Goal: Information Seeking & Learning: Find specific fact

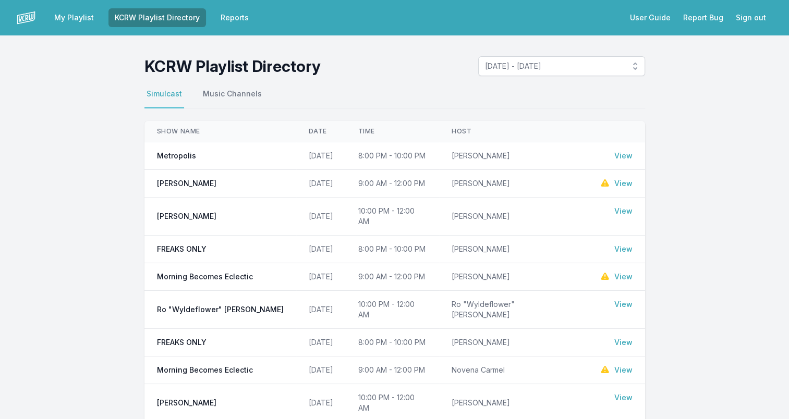
click at [626, 156] on link "View" at bounding box center [623, 156] width 18 height 10
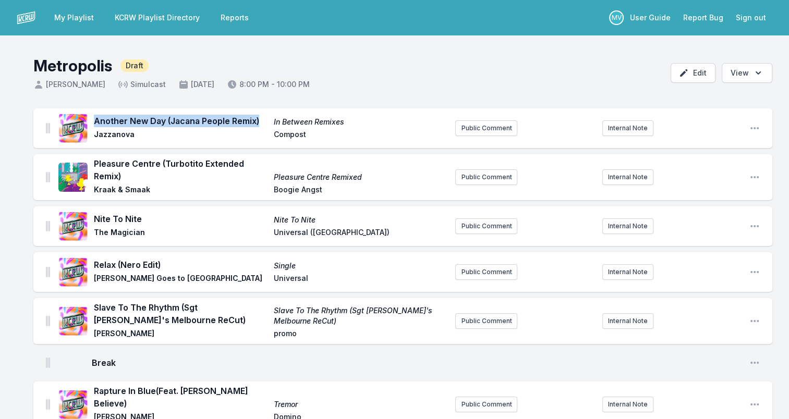
drag, startPoint x: 258, startPoint y: 122, endPoint x: 91, endPoint y: 124, distance: 166.3
click at [91, 124] on div "Another New Day (Jacana People Remix) In Between Remixes Jazzanova Compost" at bounding box center [252, 128] width 388 height 33
copy span "Another New Day (Jacana People Remix)"
click at [114, 135] on span "Jazzanova" at bounding box center [181, 135] width 174 height 13
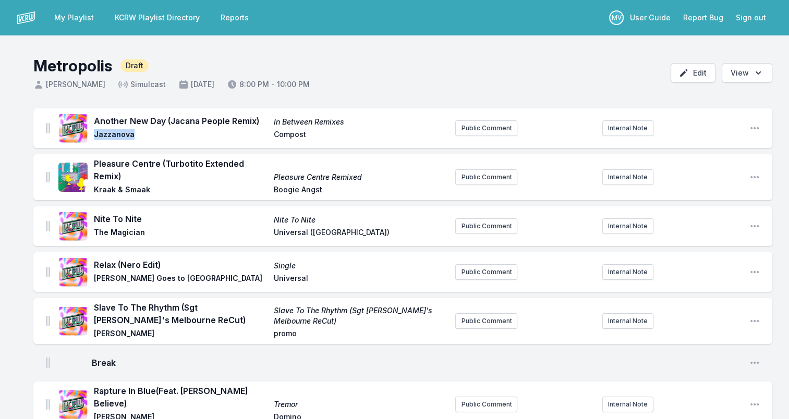
copy span "Jazzanova"
drag, startPoint x: 353, startPoint y: 122, endPoint x: 271, endPoint y: 124, distance: 82.9
click at [271, 124] on div "Another New Day (Jacana People Remix) In Between Remixes Jazzanova Compost" at bounding box center [270, 128] width 353 height 27
drag, startPoint x: 271, startPoint y: 124, endPoint x: 326, endPoint y: 121, distance: 55.3
copy span "In Between Remixes"
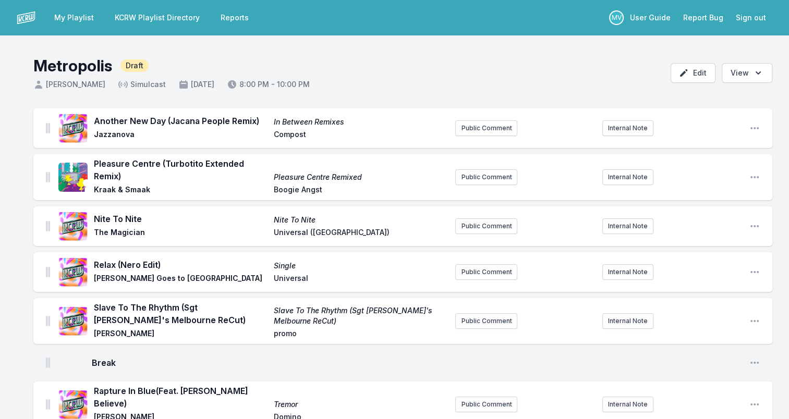
click at [288, 133] on span "Compost" at bounding box center [361, 135] width 174 height 13
copy span "Compost"
drag, startPoint x: 125, startPoint y: 174, endPoint x: 94, endPoint y: 158, distance: 34.5
click at [94, 158] on span "Pleasure Centre (Turbotito Extended Remix)" at bounding box center [181, 169] width 174 height 25
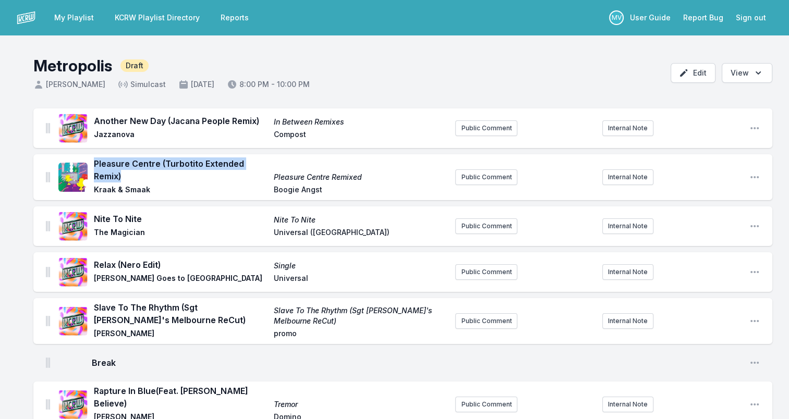
drag, startPoint x: 94, startPoint y: 158, endPoint x: 104, endPoint y: 163, distance: 11.4
copy span "Pleasure Centre (Turbotito Extended Remix)"
drag, startPoint x: 94, startPoint y: 191, endPoint x: 148, endPoint y: 188, distance: 53.8
click at [148, 188] on span "Kraak & Smaak" at bounding box center [181, 191] width 174 height 13
drag, startPoint x: 148, startPoint y: 188, endPoint x: 138, endPoint y: 189, distance: 10.0
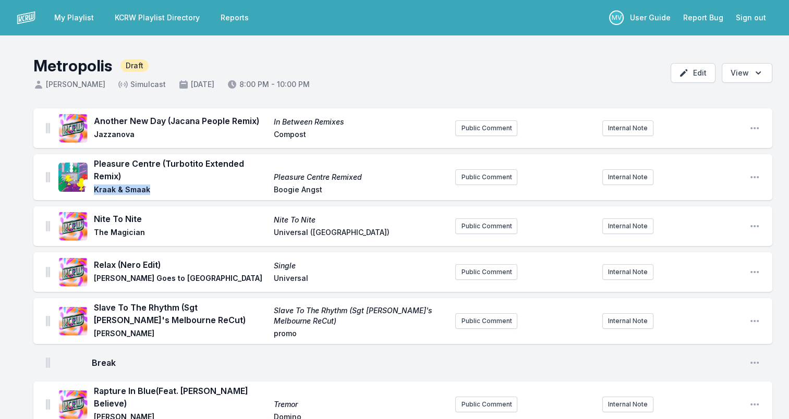
copy span "Kraak & Smaak"
drag, startPoint x: 366, startPoint y: 178, endPoint x: 267, endPoint y: 181, distance: 99.1
click at [267, 181] on div "Pleasure Centre (Turbotito Extended Remix) Pleasure Centre Remixed [PERSON_NAME…" at bounding box center [270, 177] width 353 height 40
drag, startPoint x: 267, startPoint y: 181, endPoint x: 356, endPoint y: 179, distance: 88.6
copy div "Pleasure Centre Remixed"
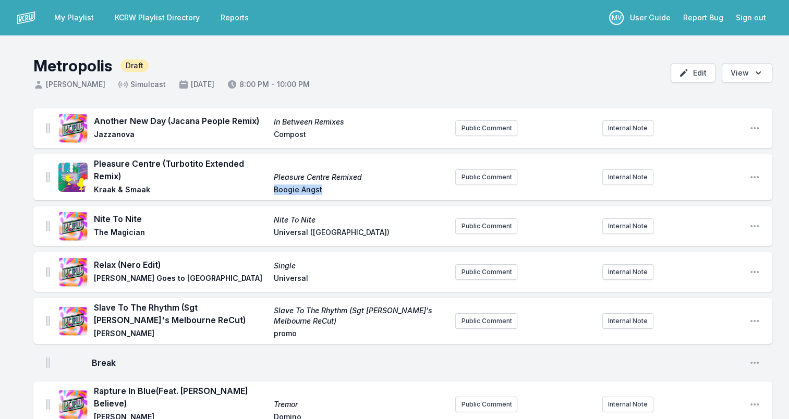
drag, startPoint x: 275, startPoint y: 190, endPoint x: 333, endPoint y: 189, distance: 57.3
click at [333, 189] on span "Boogie Angst" at bounding box center [361, 191] width 174 height 13
drag, startPoint x: 333, startPoint y: 189, endPoint x: 301, endPoint y: 188, distance: 31.3
copy span "Boogie Angst"
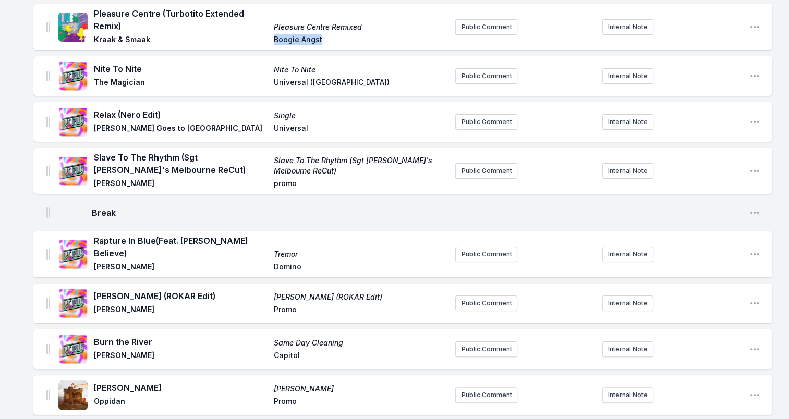
scroll to position [156, 0]
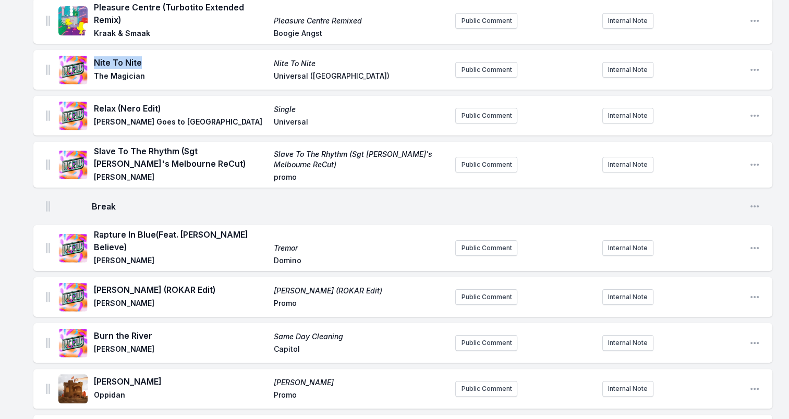
drag, startPoint x: 94, startPoint y: 63, endPoint x: 148, endPoint y: 63, distance: 54.2
click at [148, 63] on span "Nite To Nite" at bounding box center [181, 62] width 174 height 13
drag, startPoint x: 148, startPoint y: 63, endPoint x: 120, endPoint y: 62, distance: 27.7
copy span "Nite To Nite"
drag, startPoint x: 94, startPoint y: 75, endPoint x: 177, endPoint y: 79, distance: 83.0
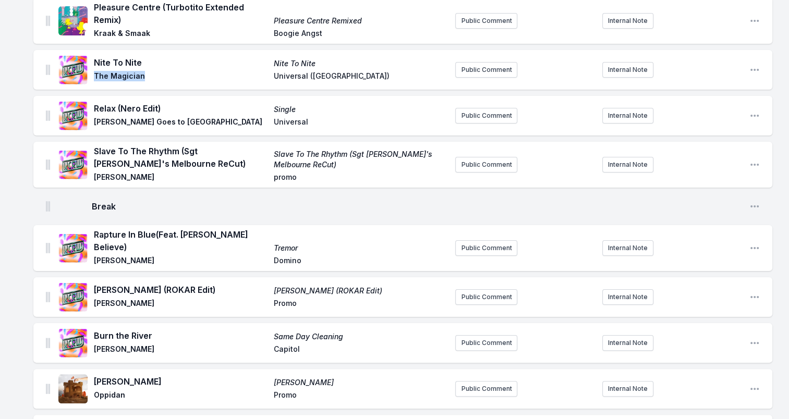
click at [177, 79] on span "The Magician" at bounding box center [181, 77] width 174 height 13
drag, startPoint x: 177, startPoint y: 79, endPoint x: 131, endPoint y: 76, distance: 45.5
copy span "The Magician"
drag, startPoint x: 333, startPoint y: 75, endPoint x: 276, endPoint y: 78, distance: 57.4
click at [276, 78] on span "Universal ([GEOGRAPHIC_DATA])" at bounding box center [361, 77] width 174 height 13
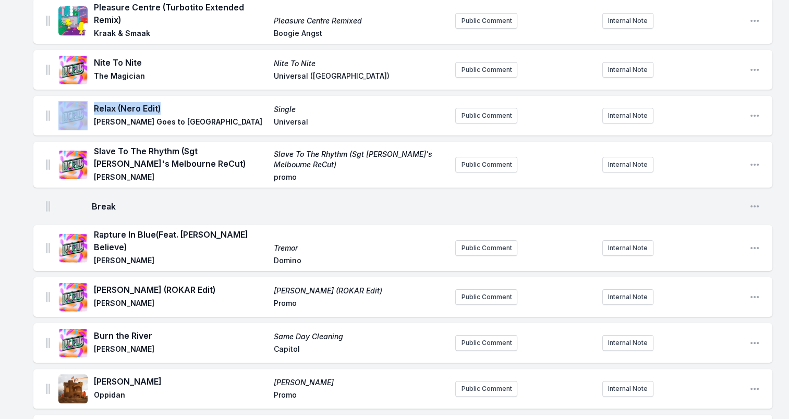
drag, startPoint x: 162, startPoint y: 108, endPoint x: 90, endPoint y: 111, distance: 72.5
click at [90, 111] on div "Relax (Nero Edit) Single [PERSON_NAME] Goes to Hollywood Universal" at bounding box center [252, 115] width 388 height 33
drag, startPoint x: 90, startPoint y: 111, endPoint x: 134, endPoint y: 109, distance: 44.3
drag, startPoint x: 94, startPoint y: 123, endPoint x: 198, endPoint y: 124, distance: 104.3
click at [198, 124] on span "[PERSON_NAME] Goes to [GEOGRAPHIC_DATA]" at bounding box center [181, 123] width 174 height 13
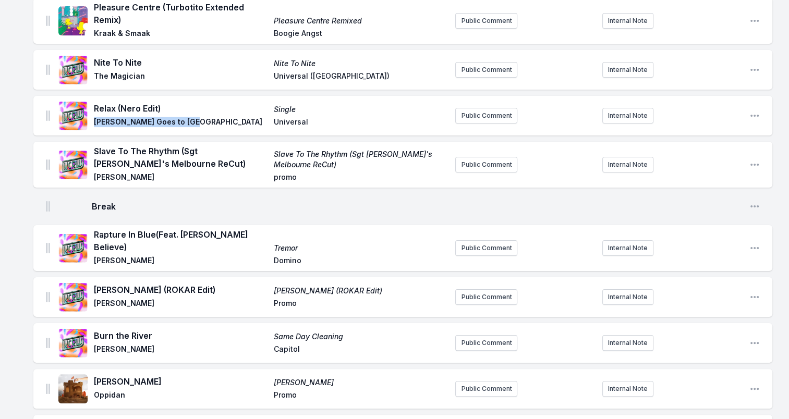
drag, startPoint x: 198, startPoint y: 124, endPoint x: 173, endPoint y: 123, distance: 25.6
click at [294, 123] on span "Universal" at bounding box center [361, 123] width 174 height 13
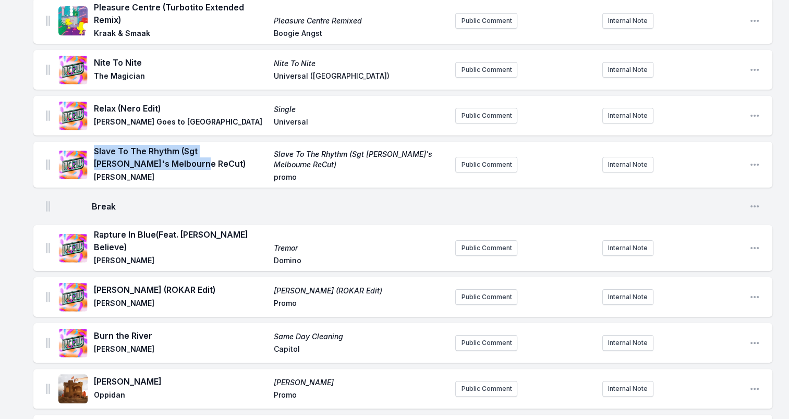
drag, startPoint x: 179, startPoint y: 160, endPoint x: 94, endPoint y: 147, distance: 86.5
click at [94, 147] on span "Slave To The Rhythm (Sgt [PERSON_NAME]'s Melbourne ReCut)" at bounding box center [181, 157] width 174 height 25
drag, startPoint x: 94, startPoint y: 147, endPoint x: 125, endPoint y: 155, distance: 32.4
drag, startPoint x: 113, startPoint y: 177, endPoint x: 145, endPoint y: 177, distance: 32.3
click at [145, 177] on span "[PERSON_NAME]" at bounding box center [181, 178] width 174 height 13
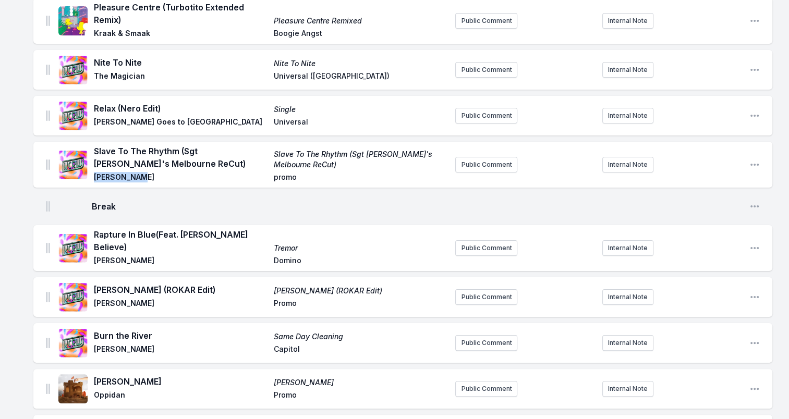
drag, startPoint x: 145, startPoint y: 177, endPoint x: 133, endPoint y: 177, distance: 11.5
drag, startPoint x: 297, startPoint y: 165, endPoint x: 275, endPoint y: 155, distance: 24.0
click at [275, 155] on span "Slave To The Rhythm (Sgt [PERSON_NAME]'s Melbourne ReCut)" at bounding box center [361, 159] width 174 height 21
click at [279, 179] on span "promo" at bounding box center [361, 178] width 174 height 13
drag, startPoint x: 279, startPoint y: 178, endPoint x: 321, endPoint y: 168, distance: 43.0
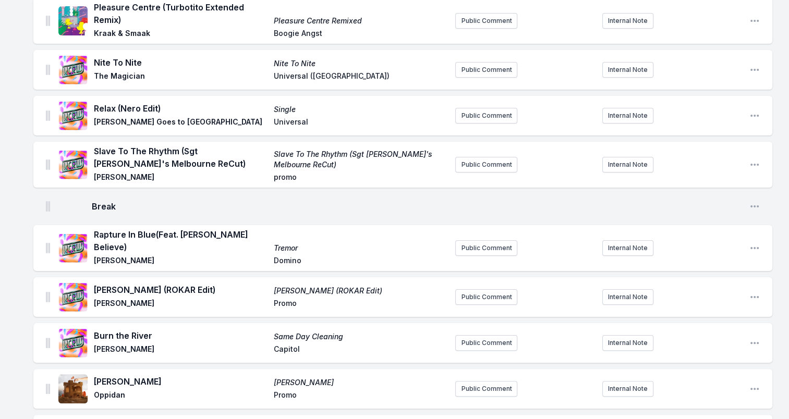
click at [321, 168] on span "Slave To The Rhythm (Sgt [PERSON_NAME]'s Melbourne ReCut)" at bounding box center [361, 159] width 174 height 21
click at [290, 176] on span "promo" at bounding box center [361, 178] width 174 height 13
click at [290, 177] on span "promo" at bounding box center [361, 178] width 174 height 13
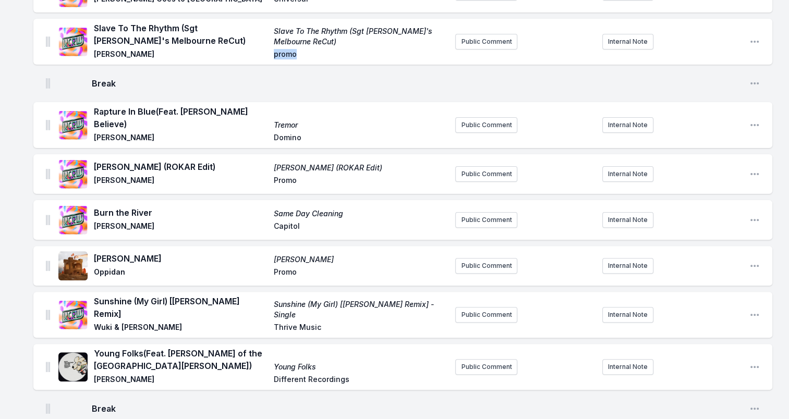
scroll to position [313, 0]
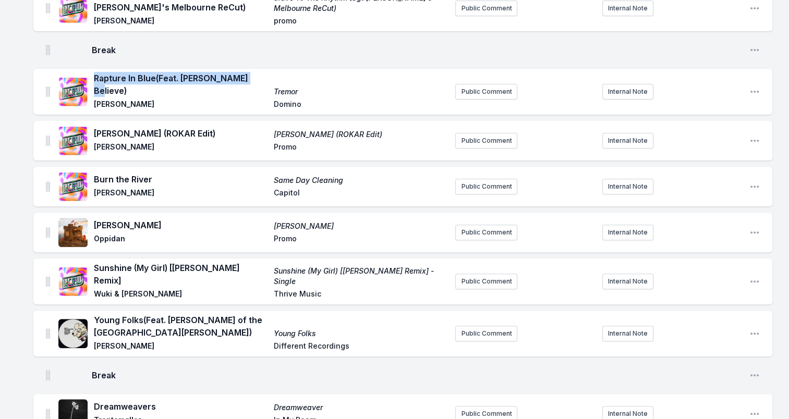
drag, startPoint x: 250, startPoint y: 81, endPoint x: 94, endPoint y: 81, distance: 155.9
click at [94, 80] on span "Rapture In Blue (Feat. [PERSON_NAME] Believe)" at bounding box center [181, 84] width 174 height 25
drag, startPoint x: 94, startPoint y: 81, endPoint x: 197, endPoint y: 83, distance: 102.7
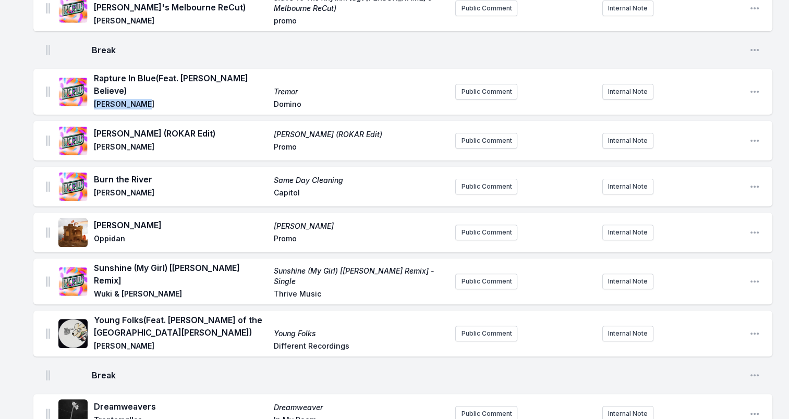
drag, startPoint x: 98, startPoint y: 94, endPoint x: 155, endPoint y: 94, distance: 56.8
click at [155, 99] on span "[PERSON_NAME]" at bounding box center [181, 105] width 174 height 13
drag, startPoint x: 155, startPoint y: 94, endPoint x: 125, endPoint y: 96, distance: 29.8
click at [283, 87] on span "Tremor" at bounding box center [361, 92] width 174 height 10
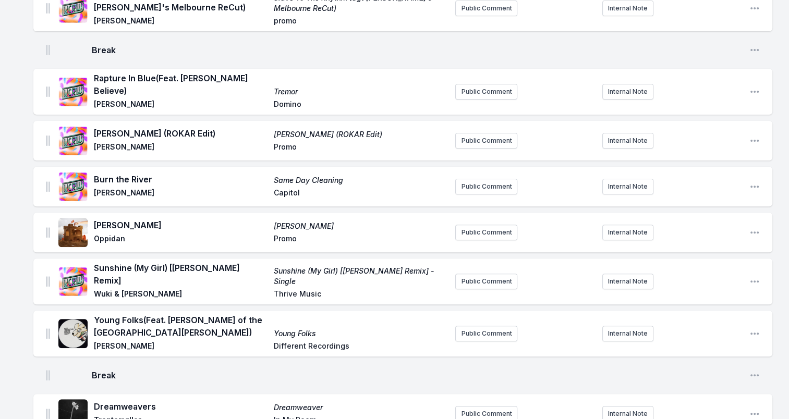
click at [276, 99] on span "Domino" at bounding box center [361, 105] width 174 height 13
drag, startPoint x: 98, startPoint y: 128, endPoint x: 200, endPoint y: 128, distance: 102.2
click at [200, 128] on span "[PERSON_NAME] (ROKAR Edit)" at bounding box center [181, 133] width 174 height 13
drag, startPoint x: 200, startPoint y: 128, endPoint x: 143, endPoint y: 123, distance: 57.6
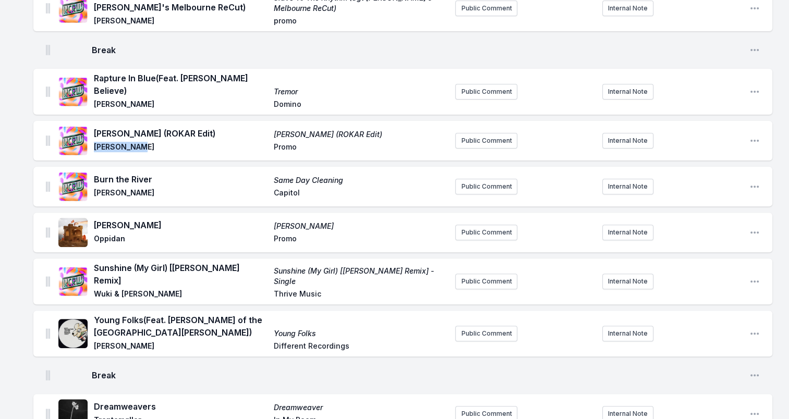
drag, startPoint x: 109, startPoint y: 140, endPoint x: 140, endPoint y: 140, distance: 30.2
click at [140, 142] on span "[PERSON_NAME]" at bounding box center [181, 148] width 174 height 13
drag, startPoint x: 140, startPoint y: 140, endPoint x: 127, endPoint y: 141, distance: 12.6
drag, startPoint x: 360, startPoint y: 126, endPoint x: 232, endPoint y: 126, distance: 127.2
click at [232, 127] on div "[PERSON_NAME] (ROKAR Edit) [PERSON_NAME] (ROKAR Edit) [PERSON_NAME] Promo" at bounding box center [270, 140] width 353 height 27
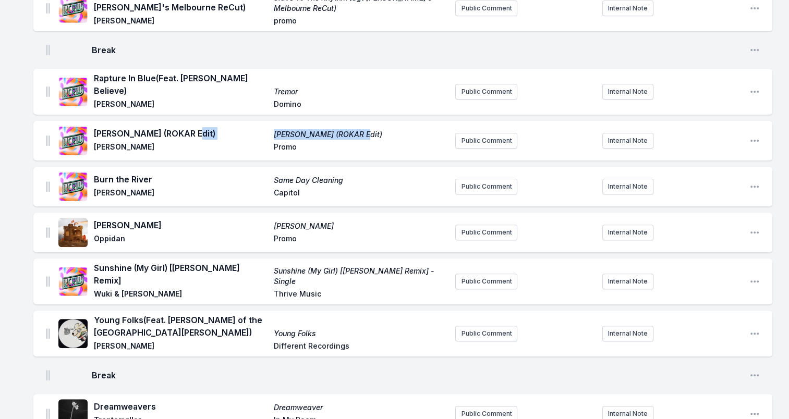
drag, startPoint x: 232, startPoint y: 126, endPoint x: 334, endPoint y: 127, distance: 101.7
drag, startPoint x: 96, startPoint y: 173, endPoint x: 162, endPoint y: 172, distance: 65.7
click at [162, 173] on span "Burn the River" at bounding box center [181, 179] width 174 height 13
drag, startPoint x: 162, startPoint y: 172, endPoint x: 136, endPoint y: 172, distance: 25.5
drag, startPoint x: 97, startPoint y: 188, endPoint x: 138, endPoint y: 192, distance: 40.4
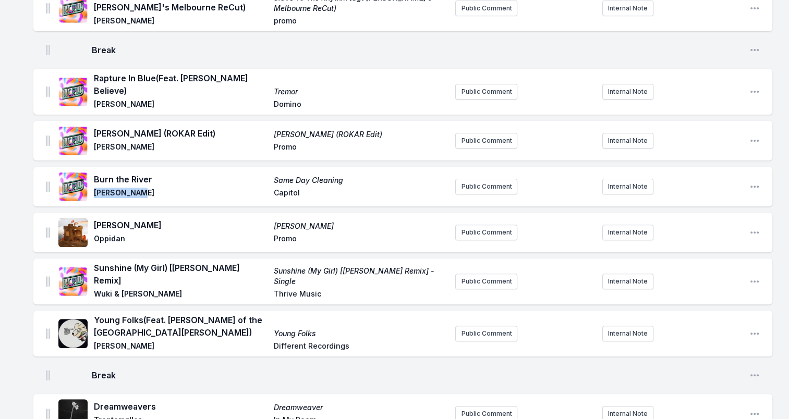
click at [138, 192] on span "[PERSON_NAME]" at bounding box center [181, 194] width 174 height 13
drag, startPoint x: 138, startPoint y: 192, endPoint x: 123, endPoint y: 188, distance: 15.3
drag, startPoint x: 285, startPoint y: 177, endPoint x: 343, endPoint y: 178, distance: 58.4
click at [343, 178] on span "Same Day Cleaning" at bounding box center [361, 180] width 174 height 10
drag, startPoint x: 343, startPoint y: 178, endPoint x: 335, endPoint y: 174, distance: 9.1
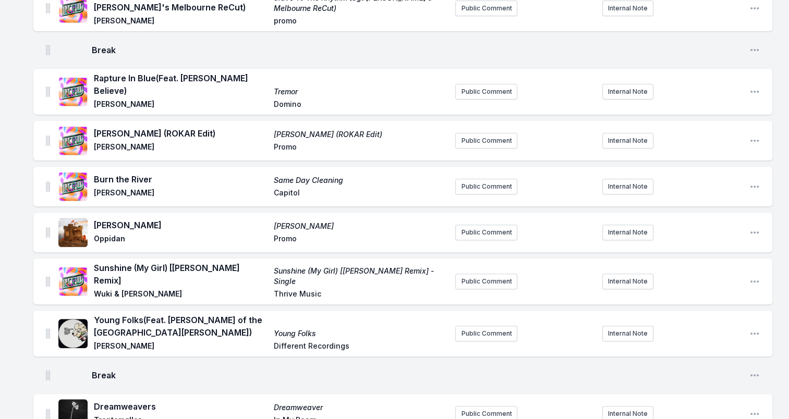
click at [289, 188] on span "Capitol" at bounding box center [361, 194] width 174 height 13
drag, startPoint x: 95, startPoint y: 217, endPoint x: 156, endPoint y: 218, distance: 61.0
click at [156, 219] on span "[PERSON_NAME]" at bounding box center [181, 225] width 174 height 13
drag, startPoint x: 156, startPoint y: 218, endPoint x: 139, endPoint y: 217, distance: 17.2
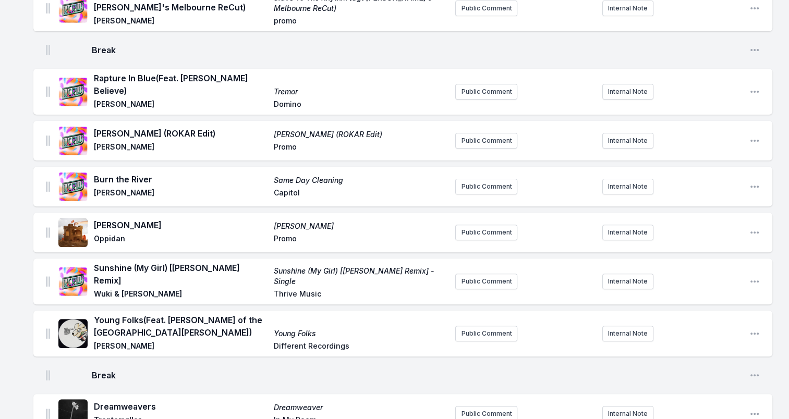
click at [104, 234] on span "Oppidan" at bounding box center [181, 240] width 174 height 13
drag, startPoint x: 94, startPoint y: 263, endPoint x: 262, endPoint y: 265, distance: 167.9
click at [262, 265] on span "Sunshine (My Girl) [[PERSON_NAME] Remix]" at bounding box center [181, 274] width 174 height 25
drag, startPoint x: 262, startPoint y: 265, endPoint x: 187, endPoint y: 267, distance: 75.1
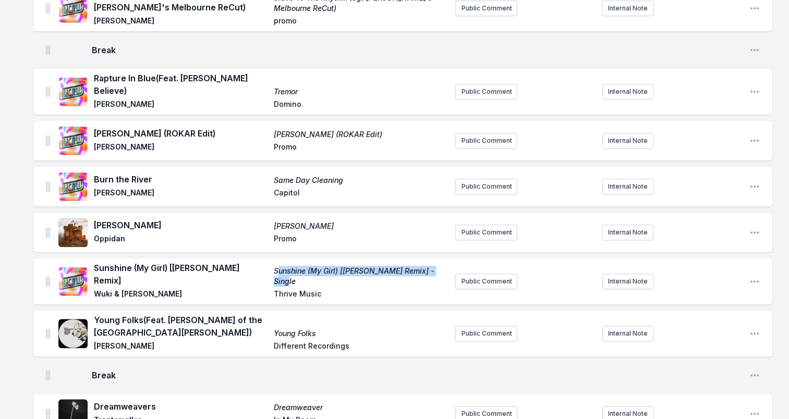
drag, startPoint x: 279, startPoint y: 265, endPoint x: 442, endPoint y: 264, distance: 162.1
click at [442, 266] on span "Sunshine (My Girl) [[PERSON_NAME] Remix] - Single" at bounding box center [361, 276] width 174 height 21
click at [266, 266] on span "Sunshine (My Girl) [[PERSON_NAME] Remix]" at bounding box center [181, 274] width 174 height 25
drag, startPoint x: 272, startPoint y: 266, endPoint x: 438, endPoint y: 263, distance: 166.3
click at [438, 263] on div "Sunshine (My Girl) [[PERSON_NAME] Remix] Sunshine (My Girl) [[PERSON_NAME] Remi…" at bounding box center [270, 282] width 353 height 40
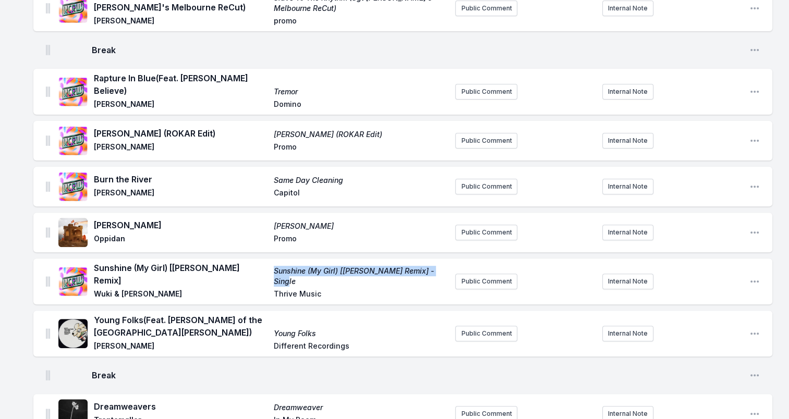
drag, startPoint x: 438, startPoint y: 263, endPoint x: 414, endPoint y: 262, distance: 24.0
drag, startPoint x: 123, startPoint y: 273, endPoint x: 95, endPoint y: 277, distance: 28.5
click at [95, 289] on span "Wuki & [PERSON_NAME]" at bounding box center [181, 295] width 174 height 13
drag, startPoint x: 311, startPoint y: 279, endPoint x: 265, endPoint y: 281, distance: 46.4
click at [265, 281] on div "Sunshine (My Girl) [[PERSON_NAME] Remix] Sunshine (My Girl) [[PERSON_NAME] Remi…" at bounding box center [270, 282] width 353 height 40
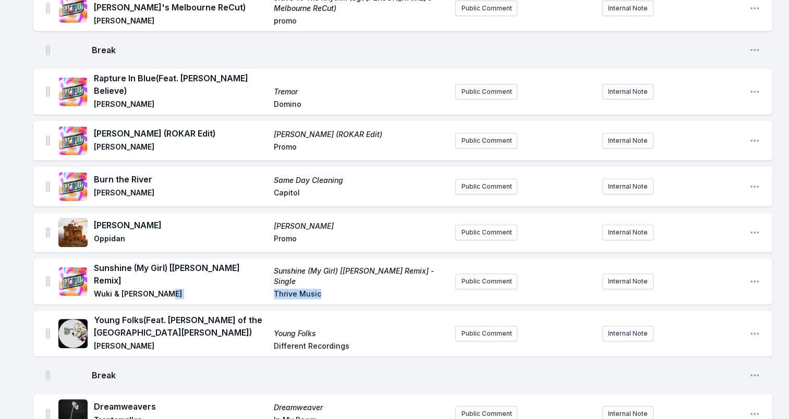
drag, startPoint x: 265, startPoint y: 281, endPoint x: 299, endPoint y: 279, distance: 33.9
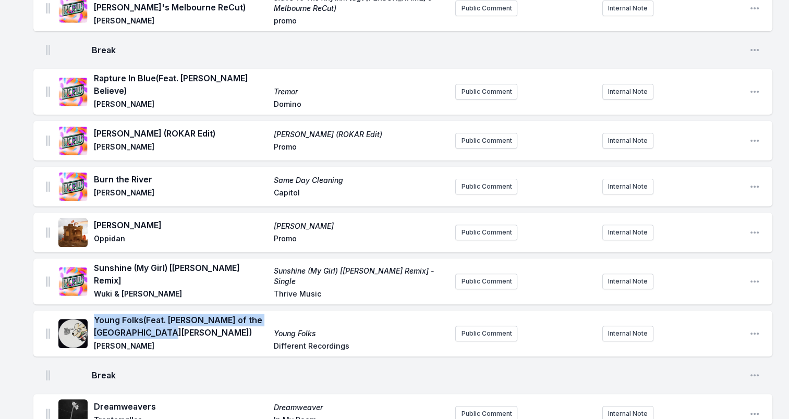
drag, startPoint x: 153, startPoint y: 317, endPoint x: 95, endPoint y: 305, distance: 59.0
click at [95, 314] on span "Young Folks (Feat. [PERSON_NAME] of the [GEOGRAPHIC_DATA][PERSON_NAME])" at bounding box center [181, 326] width 174 height 25
drag, startPoint x: 95, startPoint y: 305, endPoint x: 112, endPoint y: 310, distance: 16.7
click at [108, 341] on span "[PERSON_NAME]" at bounding box center [181, 347] width 174 height 13
drag, startPoint x: 94, startPoint y: 333, endPoint x: 157, endPoint y: 336, distance: 63.2
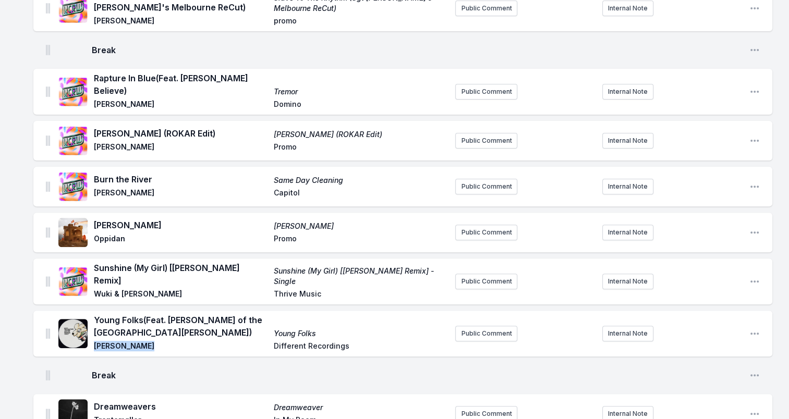
click at [157, 341] on span "[PERSON_NAME]" at bounding box center [181, 347] width 174 height 13
drag, startPoint x: 157, startPoint y: 336, endPoint x: 131, endPoint y: 335, distance: 26.1
drag, startPoint x: 274, startPoint y: 336, endPoint x: 362, endPoint y: 339, distance: 88.2
click at [362, 341] on span "Different Recordings" at bounding box center [361, 347] width 174 height 13
drag, startPoint x: 362, startPoint y: 339, endPoint x: 313, endPoint y: 332, distance: 49.5
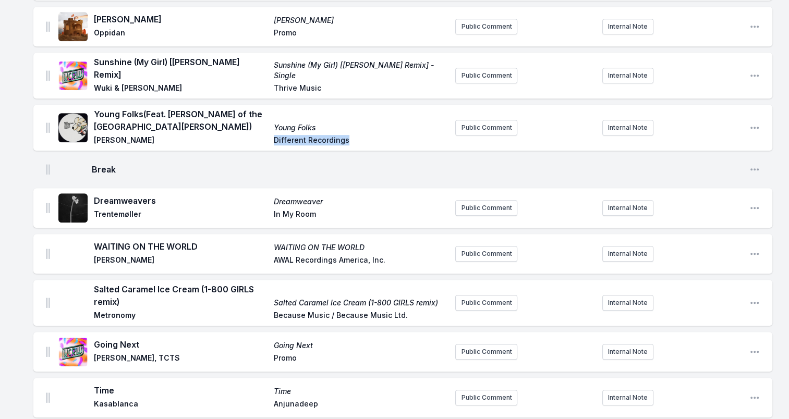
scroll to position [573, 0]
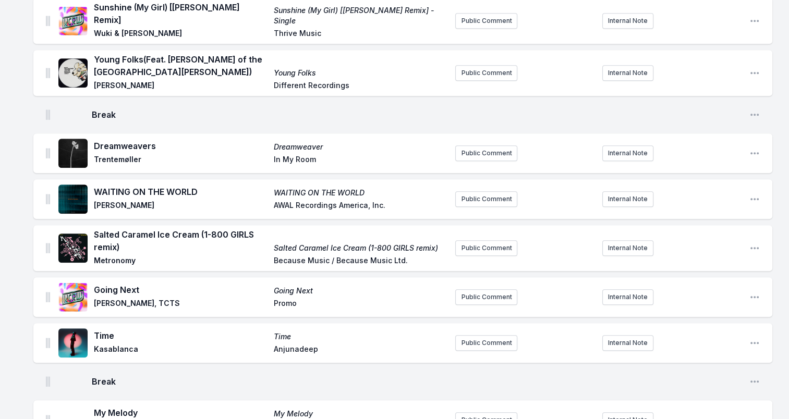
click at [103, 140] on span "Dreamweavers" at bounding box center [181, 146] width 174 height 13
click at [111, 154] on span "Trentemøller" at bounding box center [181, 160] width 174 height 13
drag, startPoint x: 280, startPoint y: 144, endPoint x: 327, endPoint y: 147, distance: 47.0
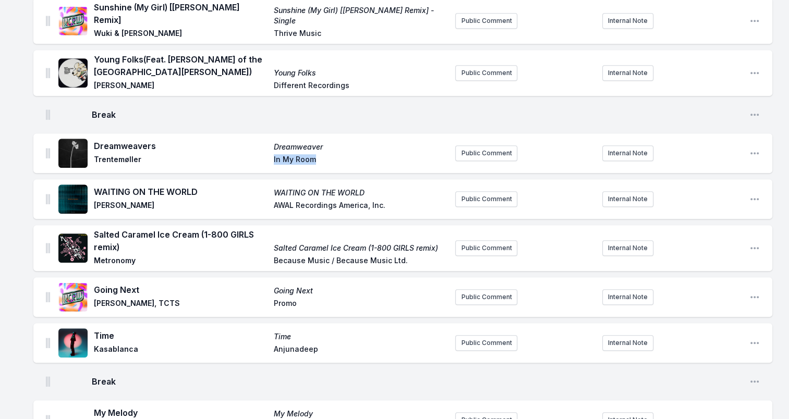
click at [327, 147] on div "Dreamweavers Dreamweaver Trentemøller In My Room" at bounding box center [270, 153] width 353 height 27
drag, startPoint x: 327, startPoint y: 147, endPoint x: 308, endPoint y: 145, distance: 19.9
drag, startPoint x: 94, startPoint y: 178, endPoint x: 210, endPoint y: 178, distance: 116.2
click at [210, 186] on span "WAITING ON THE WORLD" at bounding box center [181, 192] width 174 height 13
drag, startPoint x: 210, startPoint y: 178, endPoint x: 176, endPoint y: 174, distance: 34.1
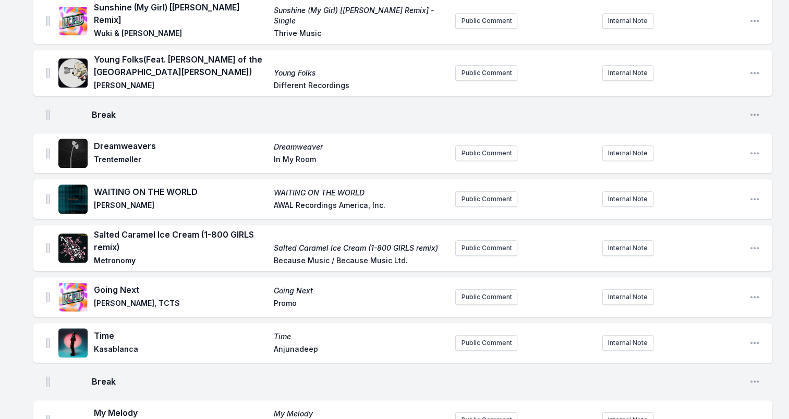
click at [139, 200] on span "[PERSON_NAME]" at bounding box center [181, 206] width 174 height 13
drag, startPoint x: 134, startPoint y: 195, endPoint x: 94, endPoint y: 195, distance: 39.6
click at [94, 200] on span "[PERSON_NAME]" at bounding box center [181, 206] width 174 height 13
drag, startPoint x: 391, startPoint y: 194, endPoint x: 263, endPoint y: 194, distance: 128.8
click at [263, 194] on div "WAITING ON THE WORLD WAITING ON THE WORLD [PERSON_NAME] AWAL Recordings America…" at bounding box center [270, 199] width 353 height 27
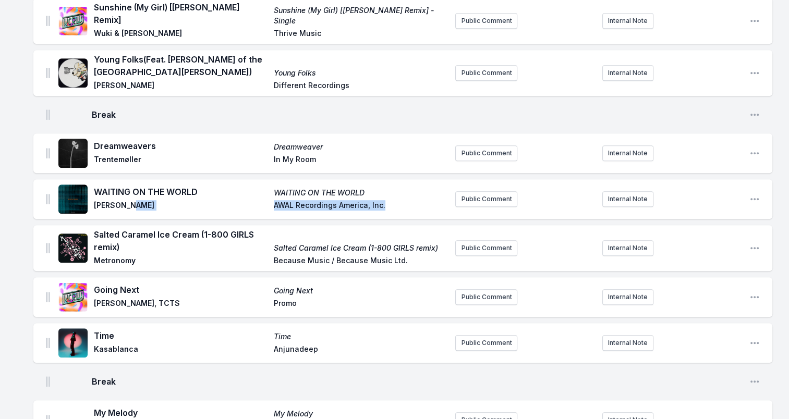
drag, startPoint x: 263, startPoint y: 194, endPoint x: 314, endPoint y: 194, distance: 51.1
